Goal: Navigation & Orientation: Find specific page/section

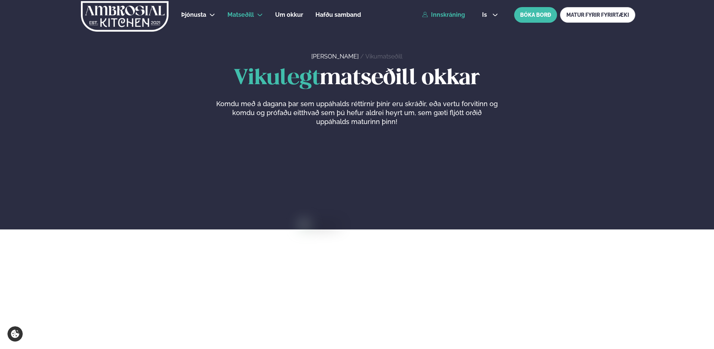
click at [445, 12] on link "Innskráning" at bounding box center [443, 15] width 43 height 7
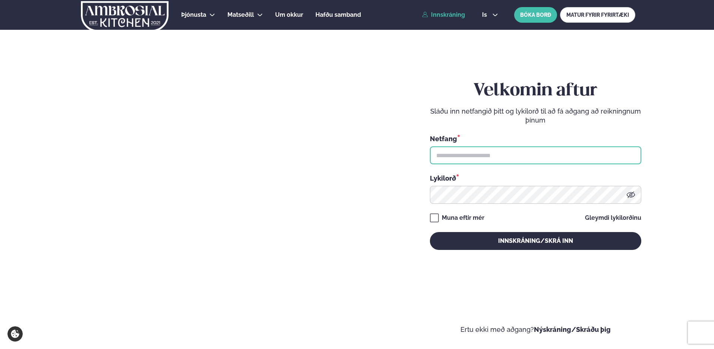
type input "**********"
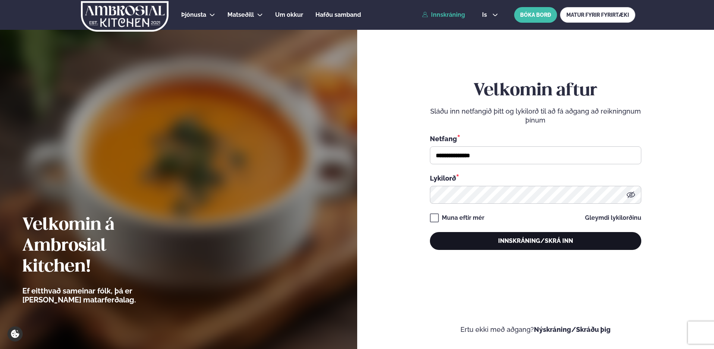
click at [505, 245] on button "Innskráning/Skrá inn" at bounding box center [535, 241] width 211 height 18
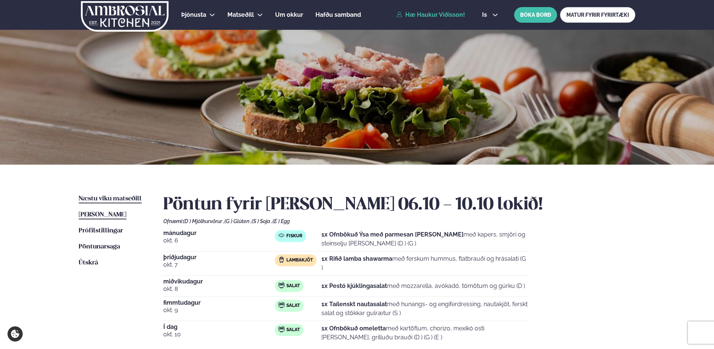
click at [97, 199] on span "Næstu viku matseðill" at bounding box center [110, 199] width 63 height 6
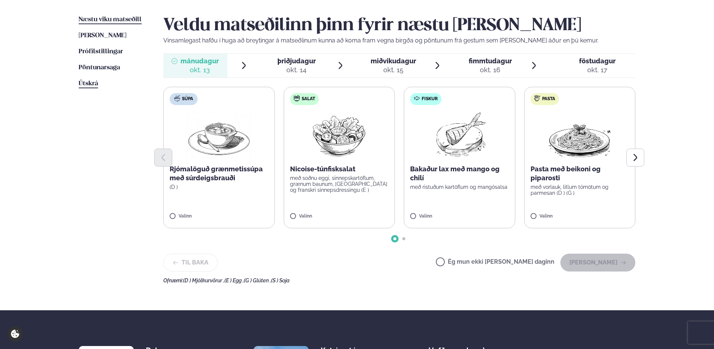
scroll to position [186, 0]
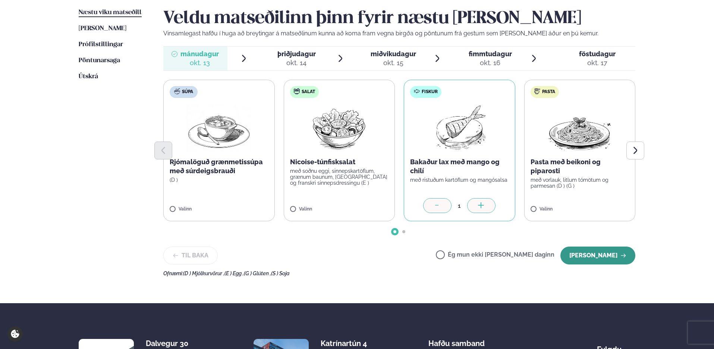
click at [607, 252] on button "[PERSON_NAME]" at bounding box center [597, 256] width 75 height 18
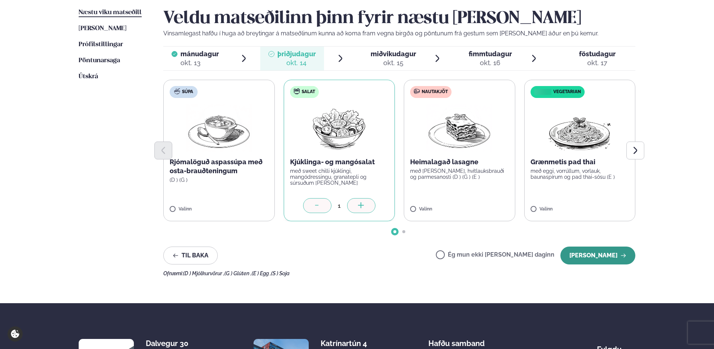
click at [603, 261] on button "[PERSON_NAME]" at bounding box center [597, 256] width 75 height 18
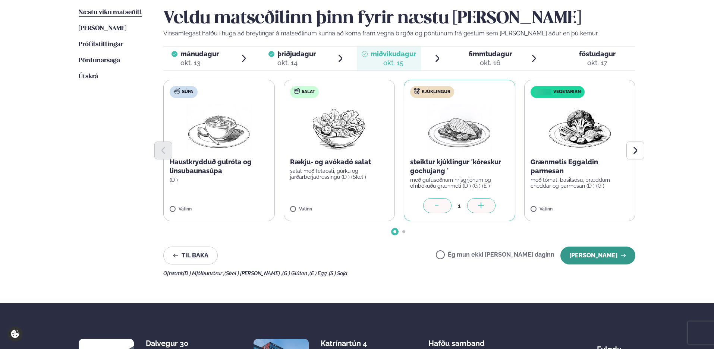
click at [603, 258] on button "[PERSON_NAME]" at bounding box center [597, 256] width 75 height 18
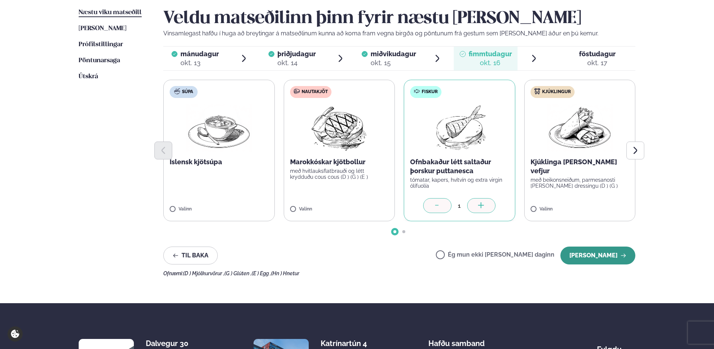
click at [614, 257] on button "[PERSON_NAME]" at bounding box center [597, 256] width 75 height 18
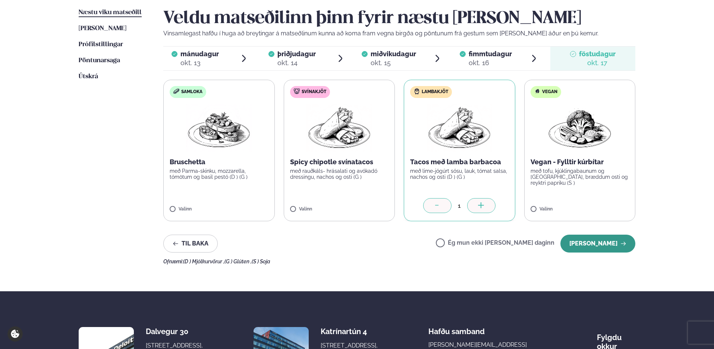
click at [581, 242] on button "[PERSON_NAME]" at bounding box center [597, 244] width 75 height 18
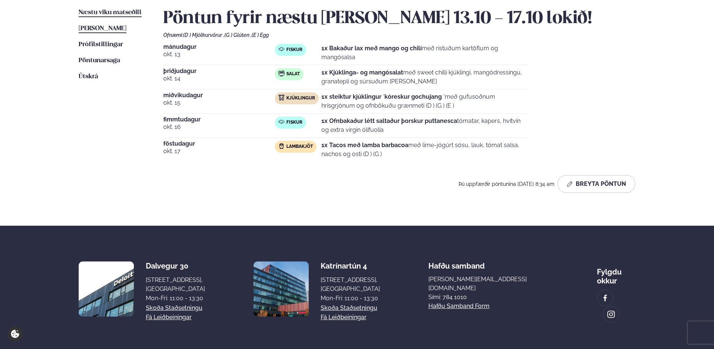
click at [93, 27] on span "[PERSON_NAME]" at bounding box center [103, 28] width 48 height 6
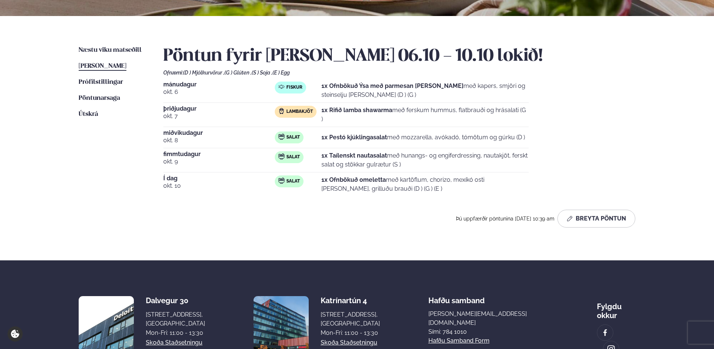
scroll to position [149, 0]
